Goal: Task Accomplishment & Management: Manage account settings

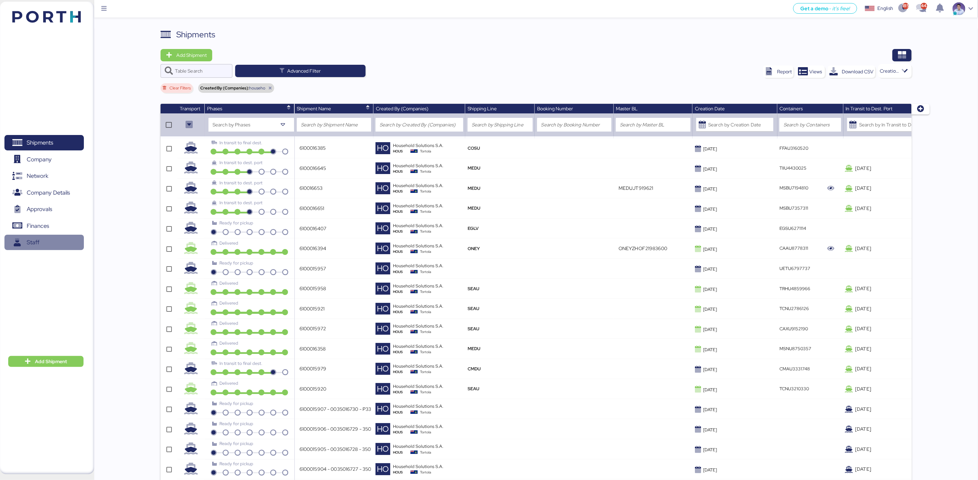
click at [34, 227] on span "Finances" at bounding box center [38, 226] width 22 height 10
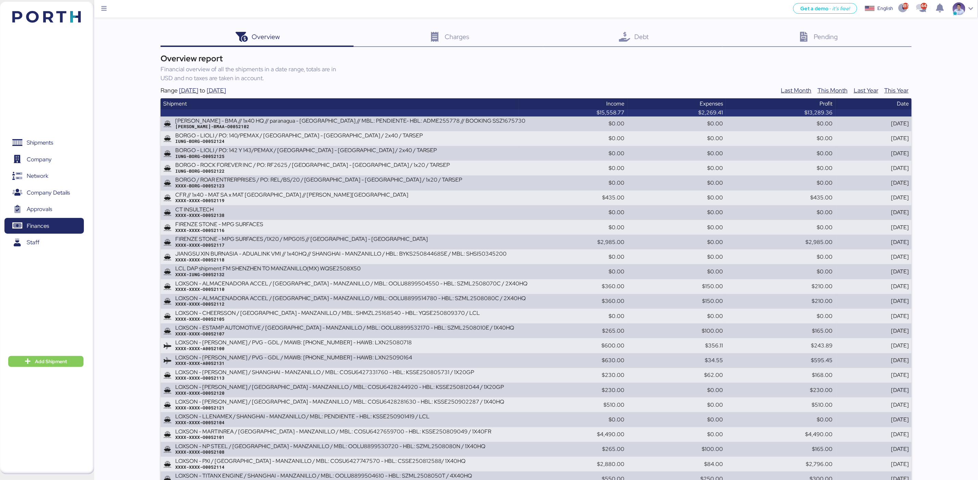
click at [660, 43] on div "Debt 0" at bounding box center [632, 37] width 179 height 18
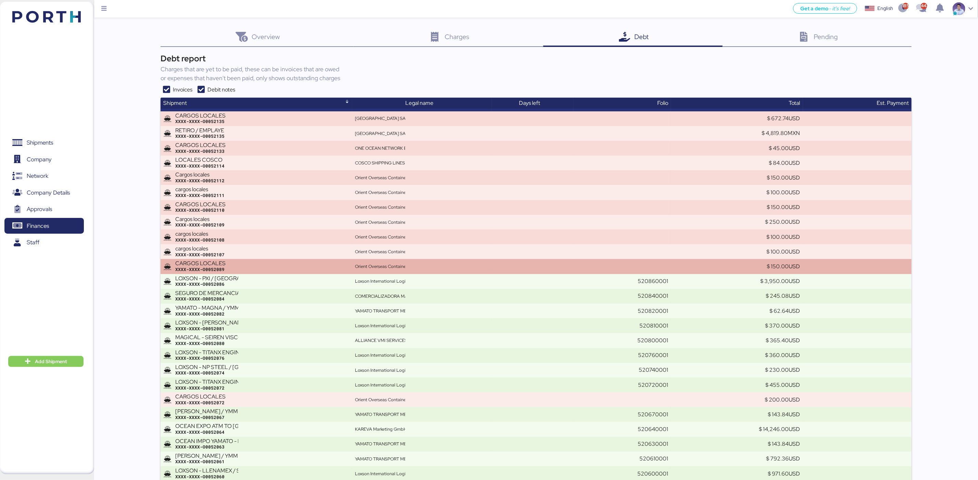
click at [268, 268] on div "XXXX-XXXX-O0052089" at bounding box center [262, 269] width 174 height 6
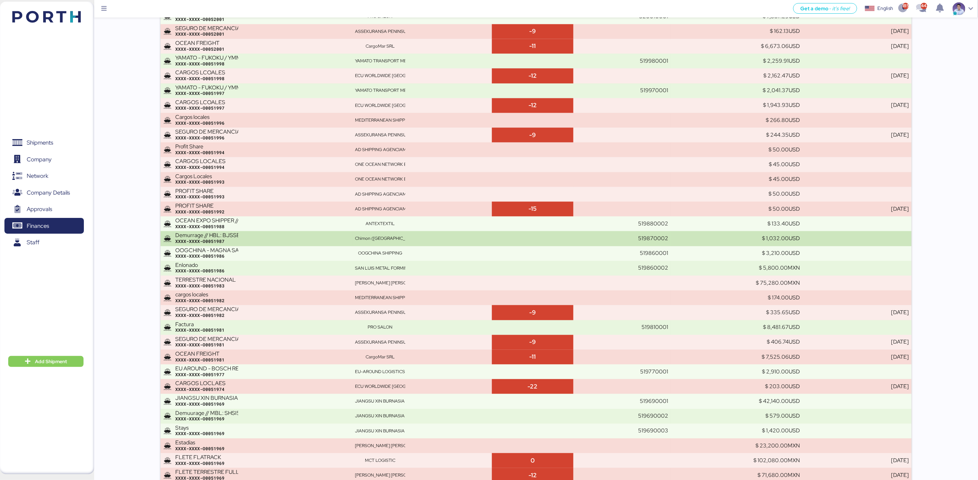
click at [296, 239] on div "XXXX-XXXX-O0051987" at bounding box center [262, 242] width 174 height 6
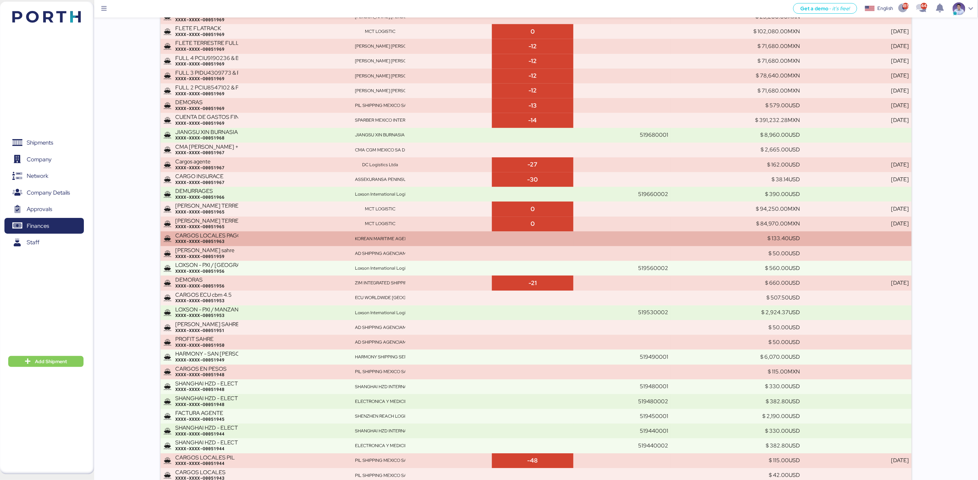
click at [288, 239] on div "XXXX-XXXX-O0051963" at bounding box center [262, 241] width 174 height 6
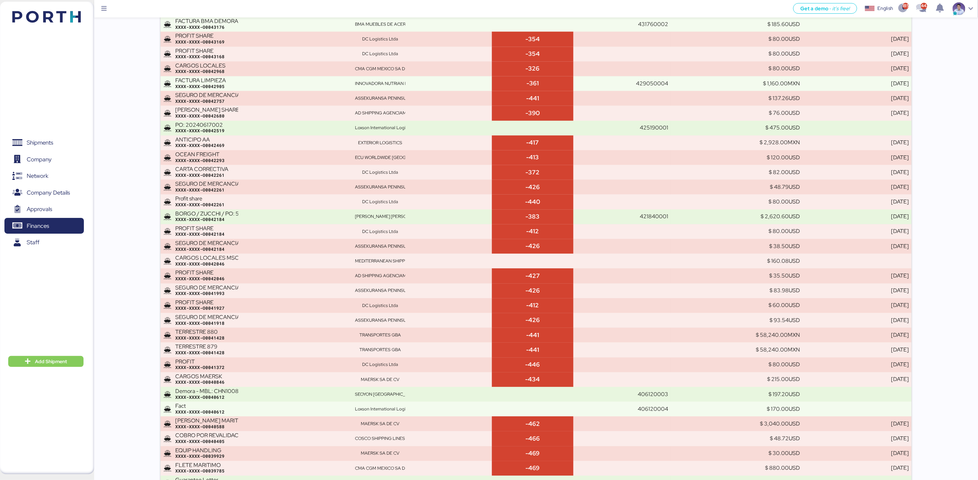
scroll to position [368, 0]
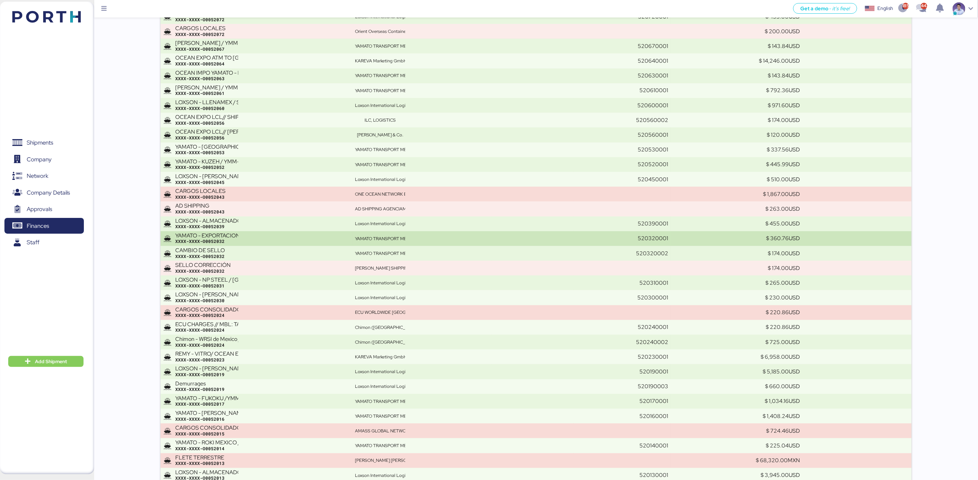
click at [289, 240] on div "XXXX-XXXX-O0052032" at bounding box center [262, 241] width 174 height 6
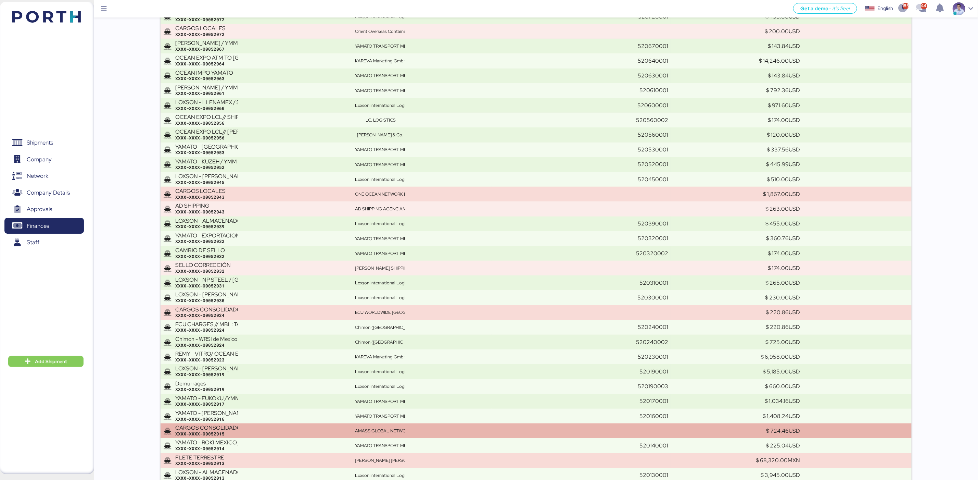
click at [347, 431] on div "XXXX-XXXX-O0052015" at bounding box center [262, 434] width 174 height 6
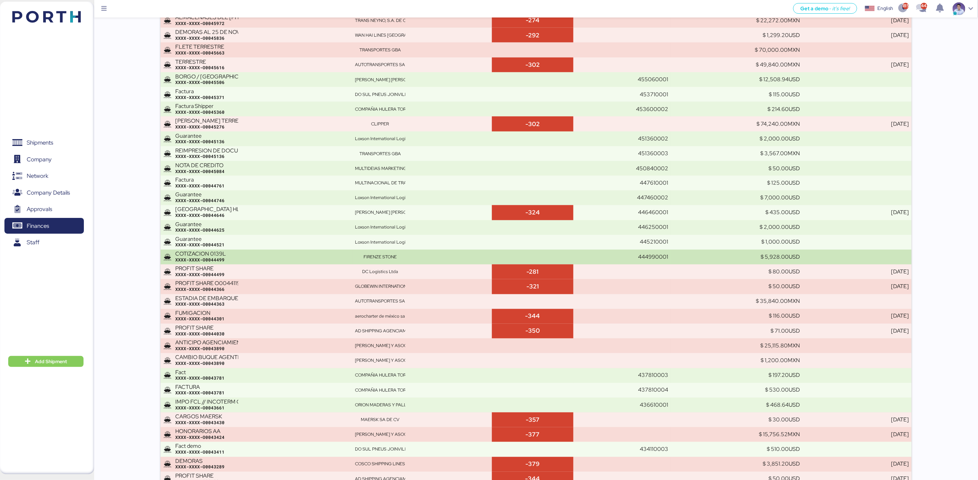
scroll to position [7241, 0]
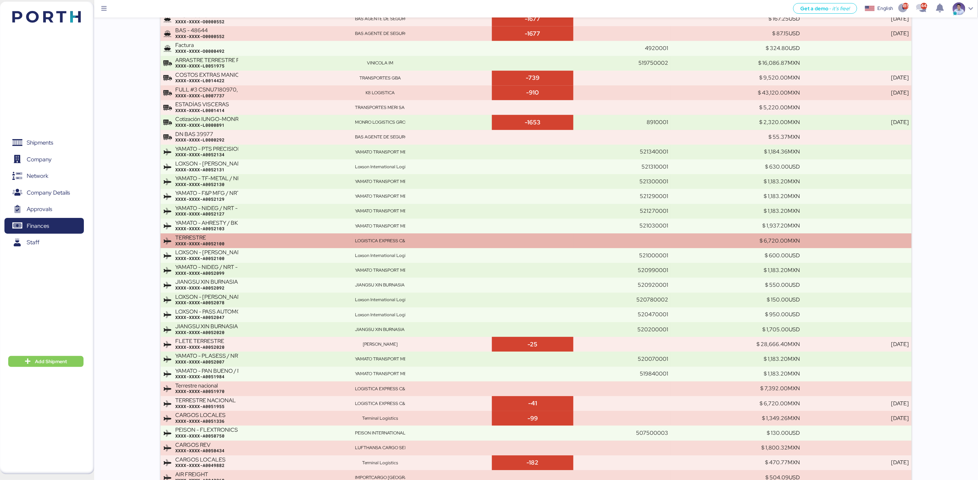
click at [338, 235] on div "TERRESTRE XXXX-XXXX-A0052100" at bounding box center [262, 241] width 174 height 12
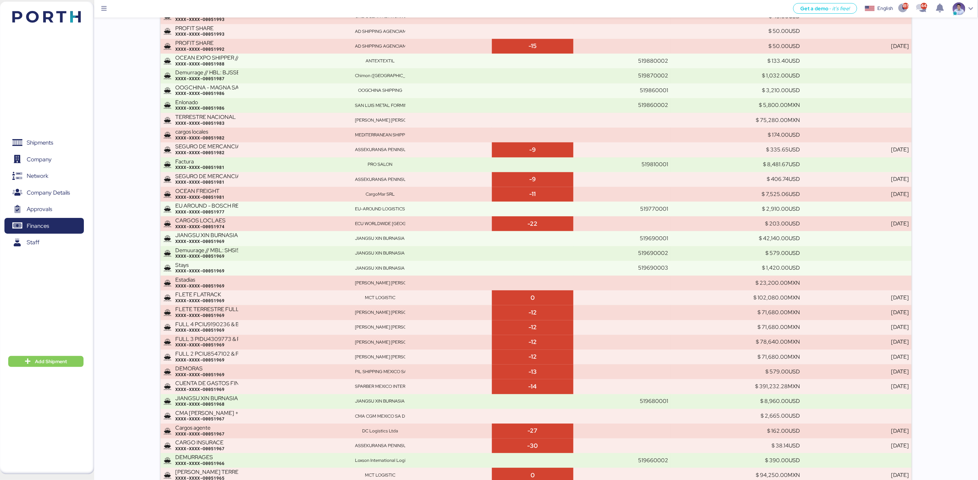
scroll to position [1403, 0]
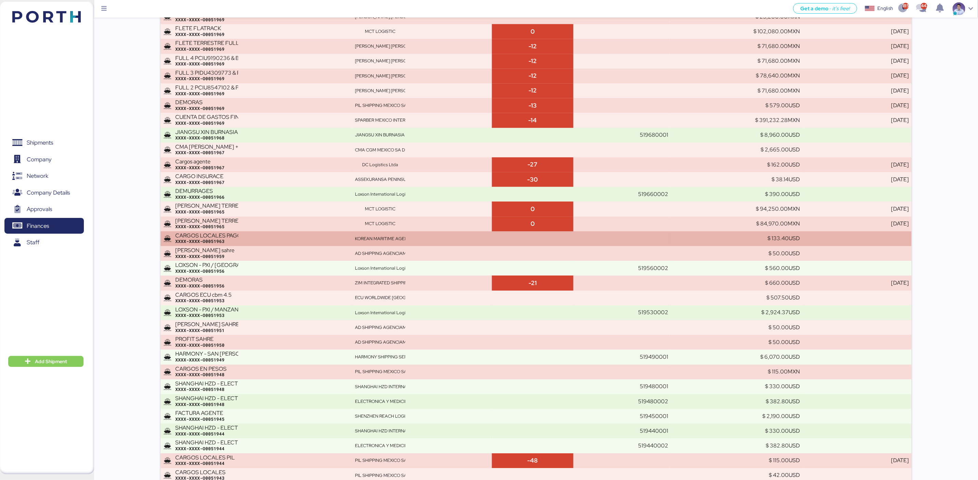
click at [303, 240] on div "XXXX-XXXX-O0051963" at bounding box center [262, 241] width 174 height 6
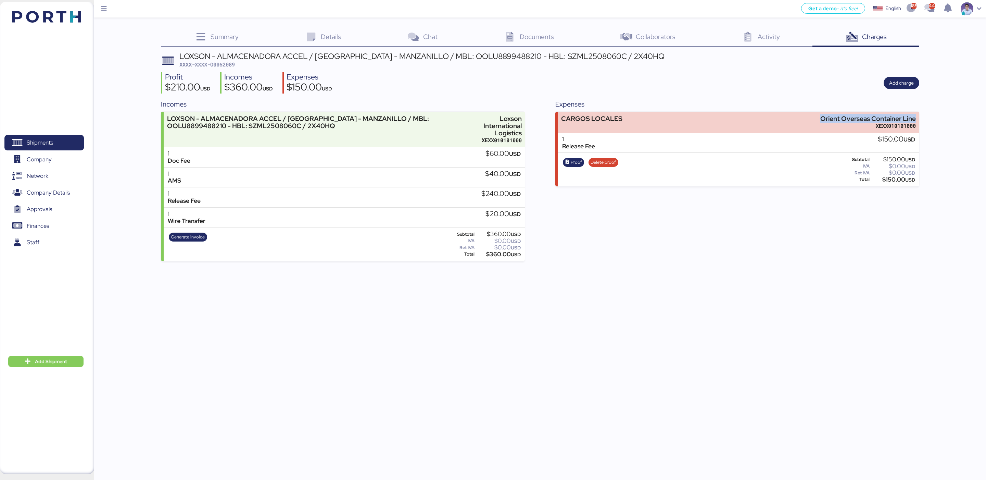
copy div "Orient Overseas Container Line"
drag, startPoint x: 820, startPoint y: 119, endPoint x: 923, endPoint y: 118, distance: 102.4
click at [923, 118] on div "Summary 0 Details 0 Chat 0 Documents 0 Collaborators 0 Activity 0 Charges 0 LOX…" at bounding box center [493, 130] width 986 height 261
click at [947, 115] on div "Summary 0 Details 0 Chat 0 Documents 0 Collaborators 0 Activity 0 Charges 0 LOX…" at bounding box center [493, 130] width 986 height 261
click at [573, 161] on span "Proof" at bounding box center [576, 163] width 11 height 8
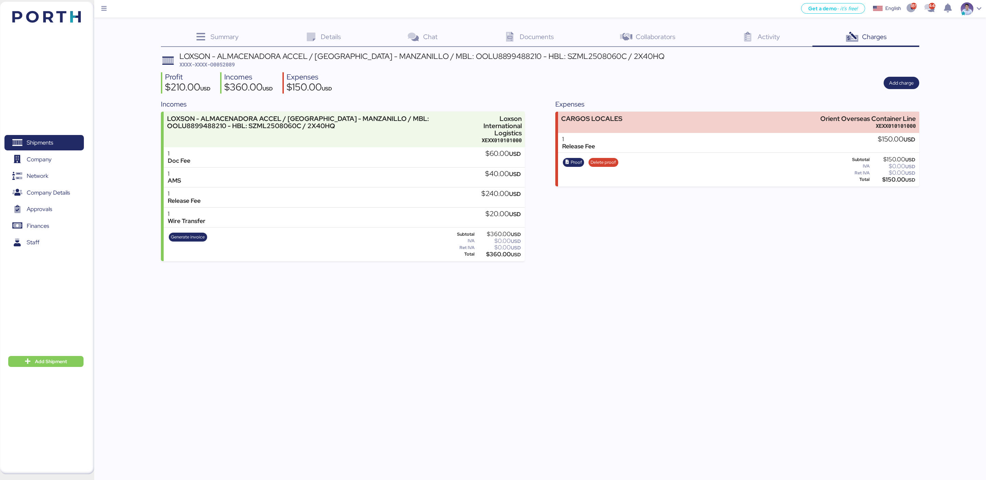
click at [559, 104] on div "Expenses" at bounding box center [737, 104] width 364 height 10
click at [590, 86] on div "Profit $210.00 USD Incomes $360.00 USD Expenses $150.00 USD Add charge" at bounding box center [540, 83] width 758 height 22
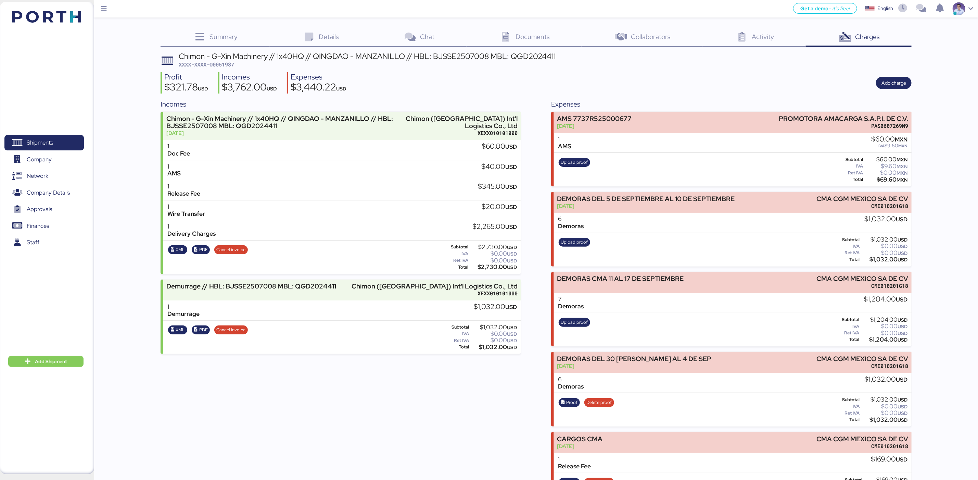
click at [534, 217] on div "Incomes Chimon - G-Xin Machinery // 1x40HQ // QINGDAO - MANZANILLO // HBL: BJSS…" at bounding box center [536, 302] width 751 height 407
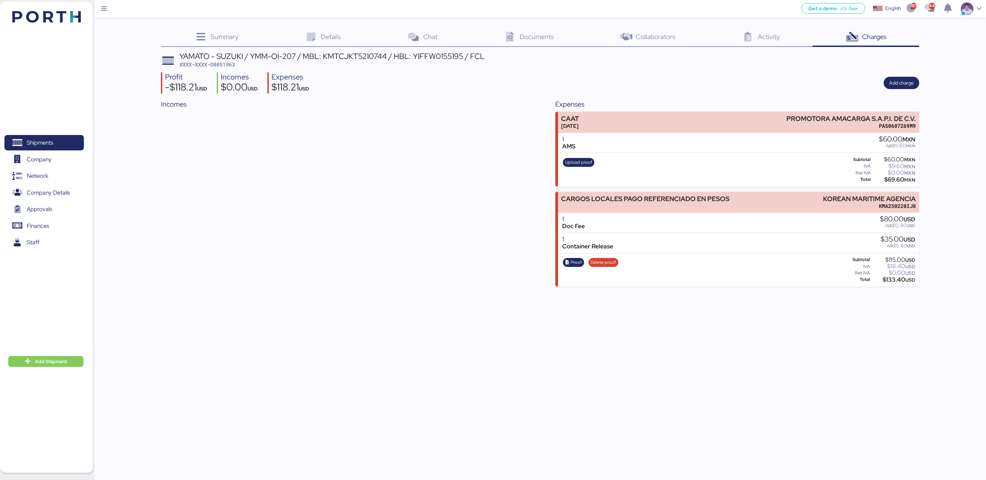
click at [654, 61] on header "YAMATO - SUZUKI / YMM-OI-207 / MBL: KMTCJKT5210744 / HBL: YIFFW0155195 / FCL XX…" at bounding box center [540, 60] width 758 height 16
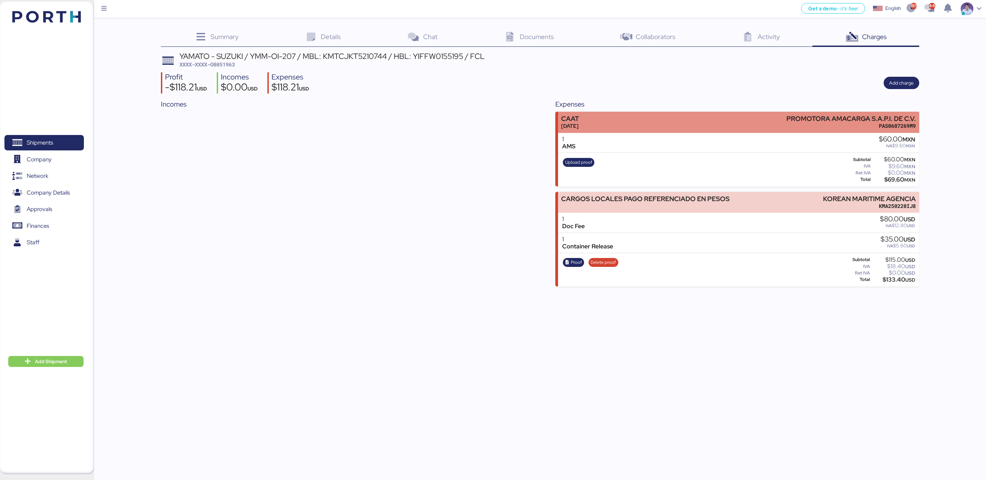
click at [648, 112] on div "CAAT Aug 31, 2025 PROMOTORA AMACARGA S.A.P.I. DE C.V. PAS0607269M9" at bounding box center [738, 122] width 361 height 21
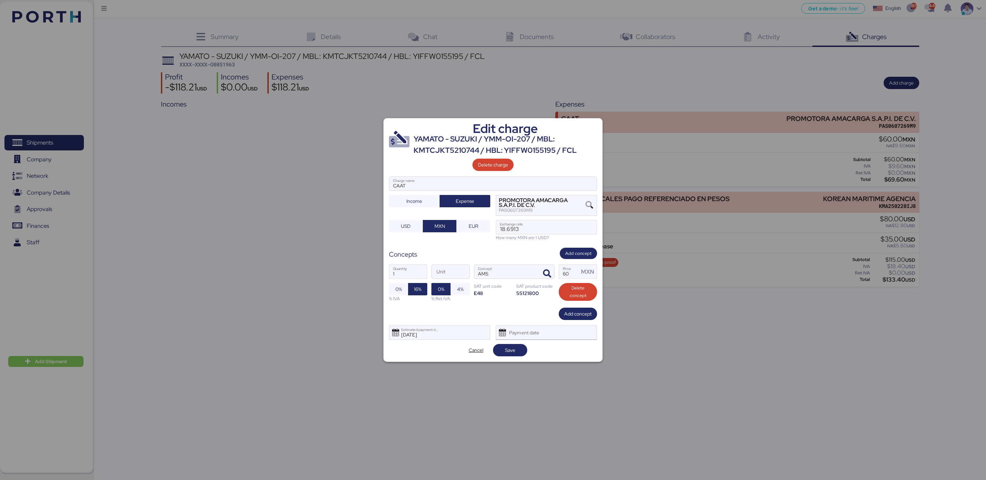
click at [533, 319] on div "Payment date" at bounding box center [524, 333] width 41 height 14
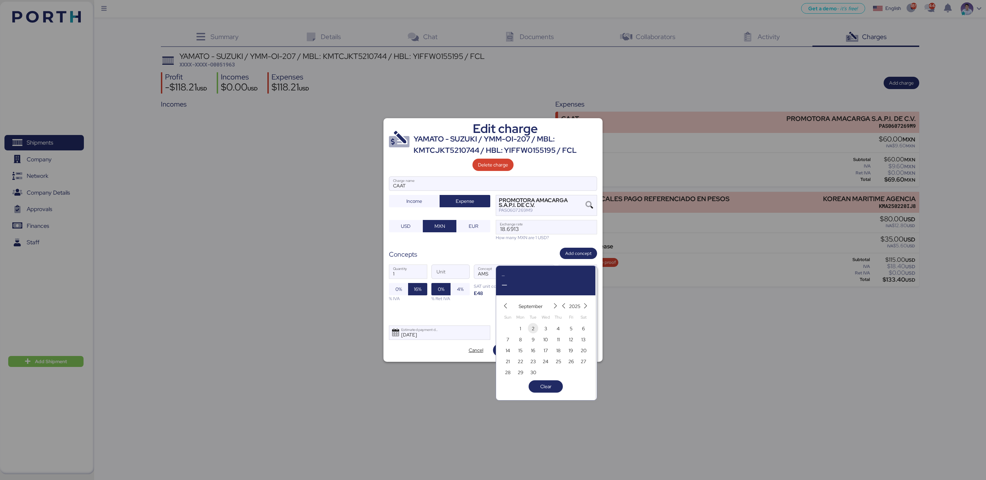
click at [533, 319] on span "2" at bounding box center [533, 328] width 3 height 8
type input "Sep 2, 2025"
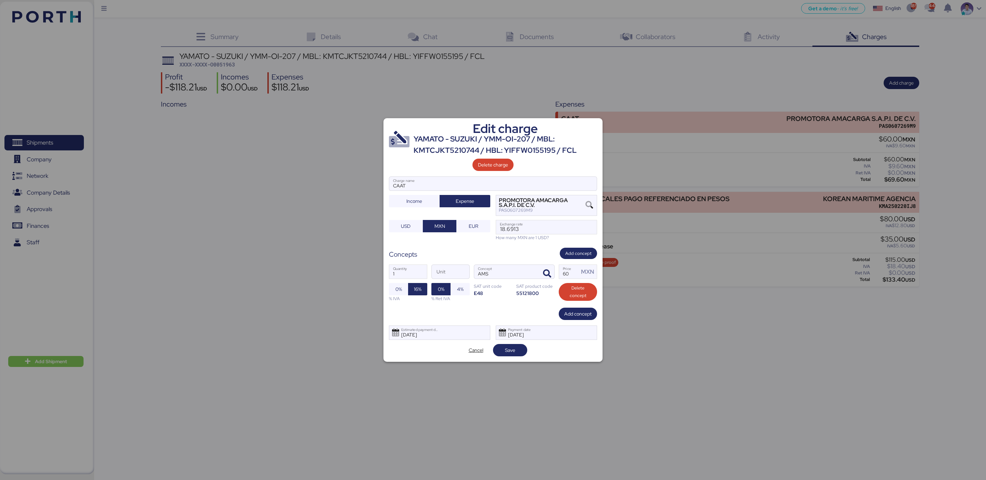
click at [518, 319] on div "Edit charge YAMATO - SUZUKI / YMM-OI-207 / MBL: KMTCJKT5210744 / HBL: YIFFW0155…" at bounding box center [492, 239] width 219 height 243
click at [518, 319] on span "Save" at bounding box center [509, 350] width 23 height 10
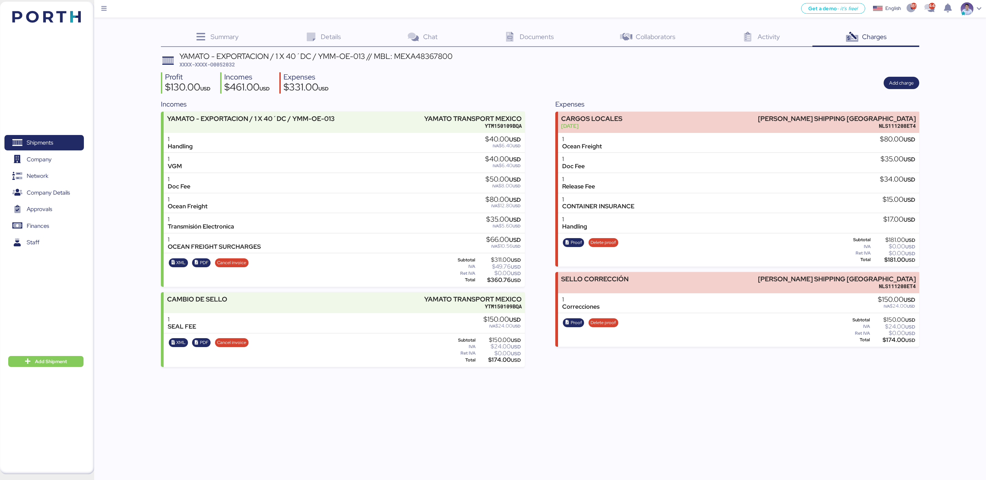
click at [228, 65] on span "XXXX-XXXX-O0052032" at bounding box center [206, 64] width 55 height 7
copy span "O0052032"
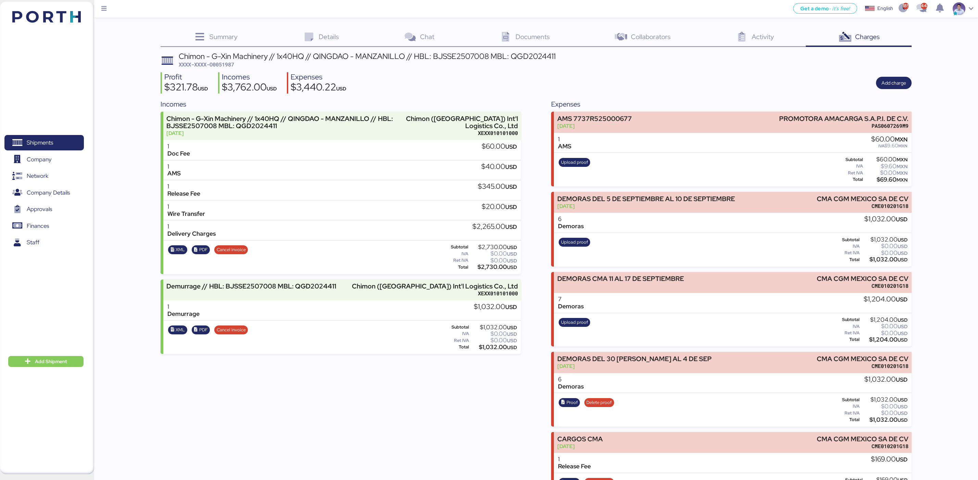
scroll to position [25, 0]
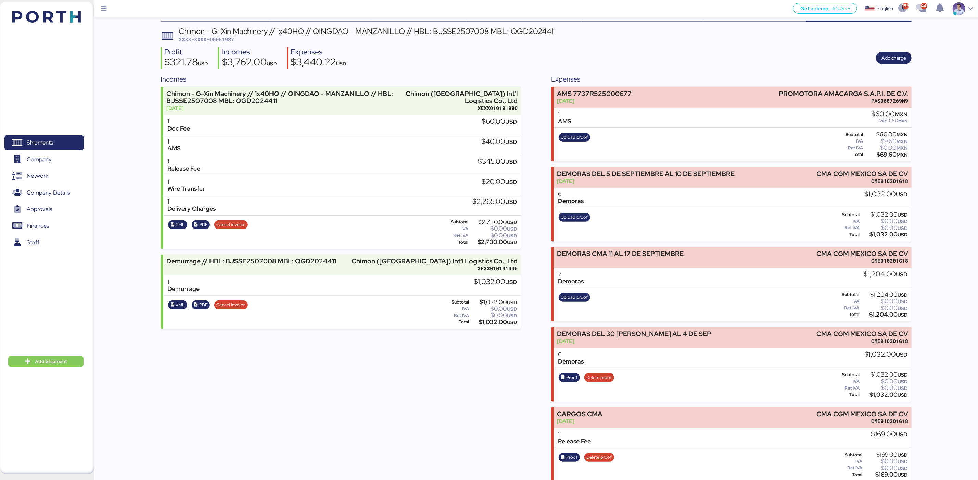
click at [654, 71] on div "Chimon - G-Xin Machinery // 1x40HQ // QINGDAO - MANZANILLO // HBL: BJSSE2507008…" at bounding box center [536, 254] width 751 height 454
click at [887, 312] on div "$1,204.00 USD" at bounding box center [884, 314] width 47 height 5
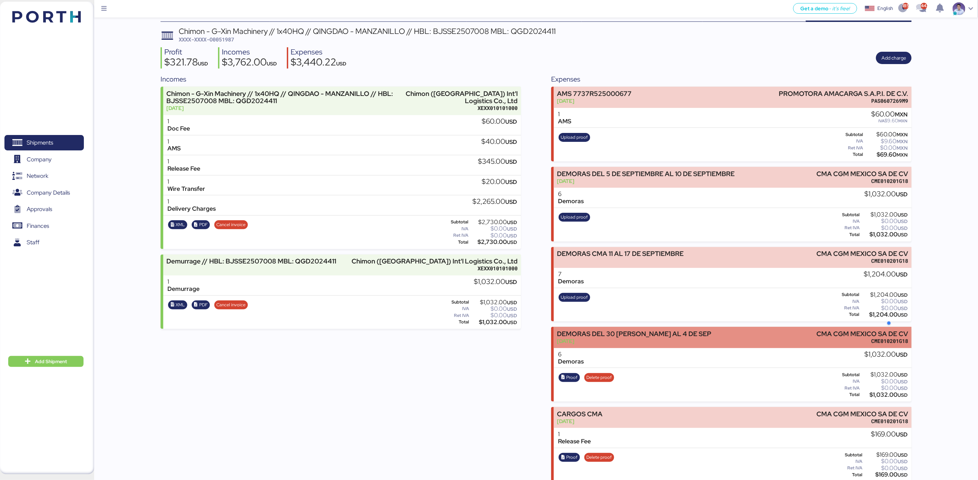
copy div "1,204.00"
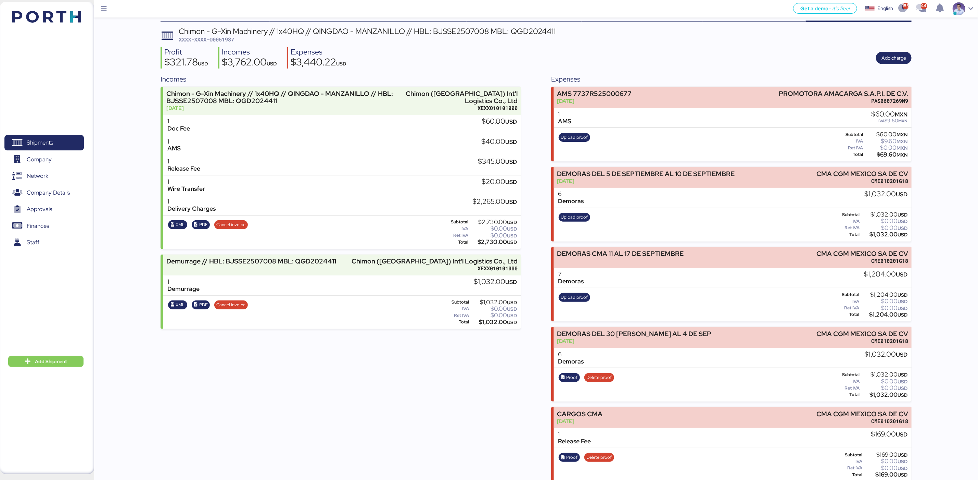
click at [222, 38] on span "XXXX-XXXX-O0051987" at bounding box center [206, 39] width 55 height 7
copy span "O0051987"
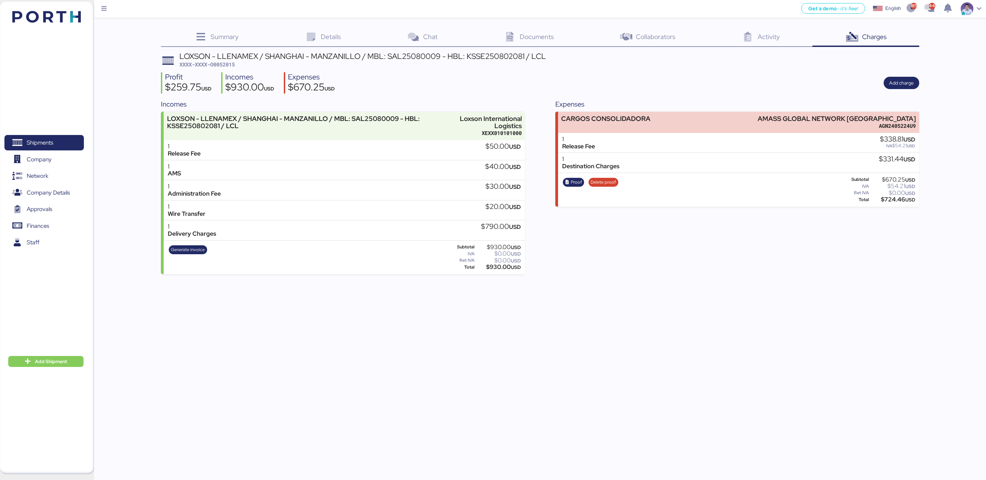
click at [636, 79] on div "Profit $259.75 USD Incomes $930.00 USD Expenses $670.25 USD Add charge" at bounding box center [540, 83] width 758 height 22
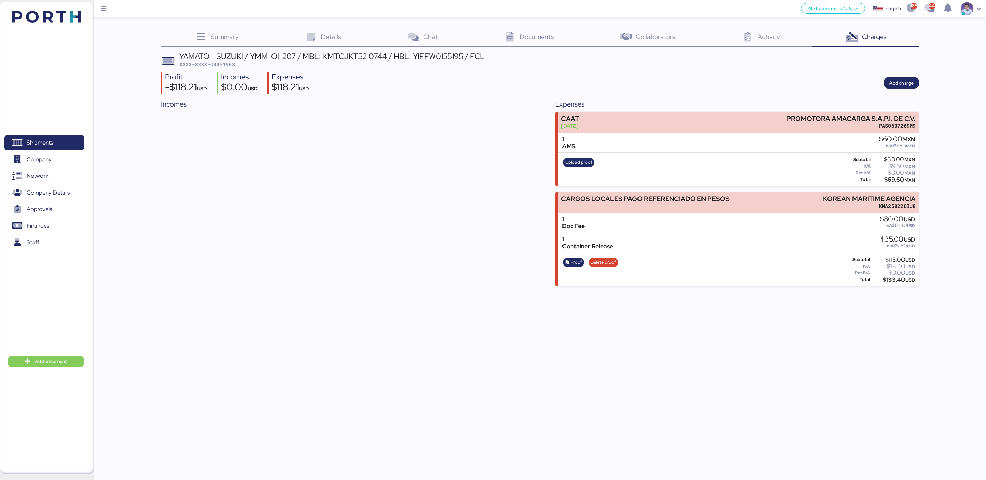
click at [223, 64] on span "XXXX-XXXX-O0051963" at bounding box center [206, 64] width 55 height 7
copy span "O0051963"
